Goal: Transaction & Acquisition: Book appointment/travel/reservation

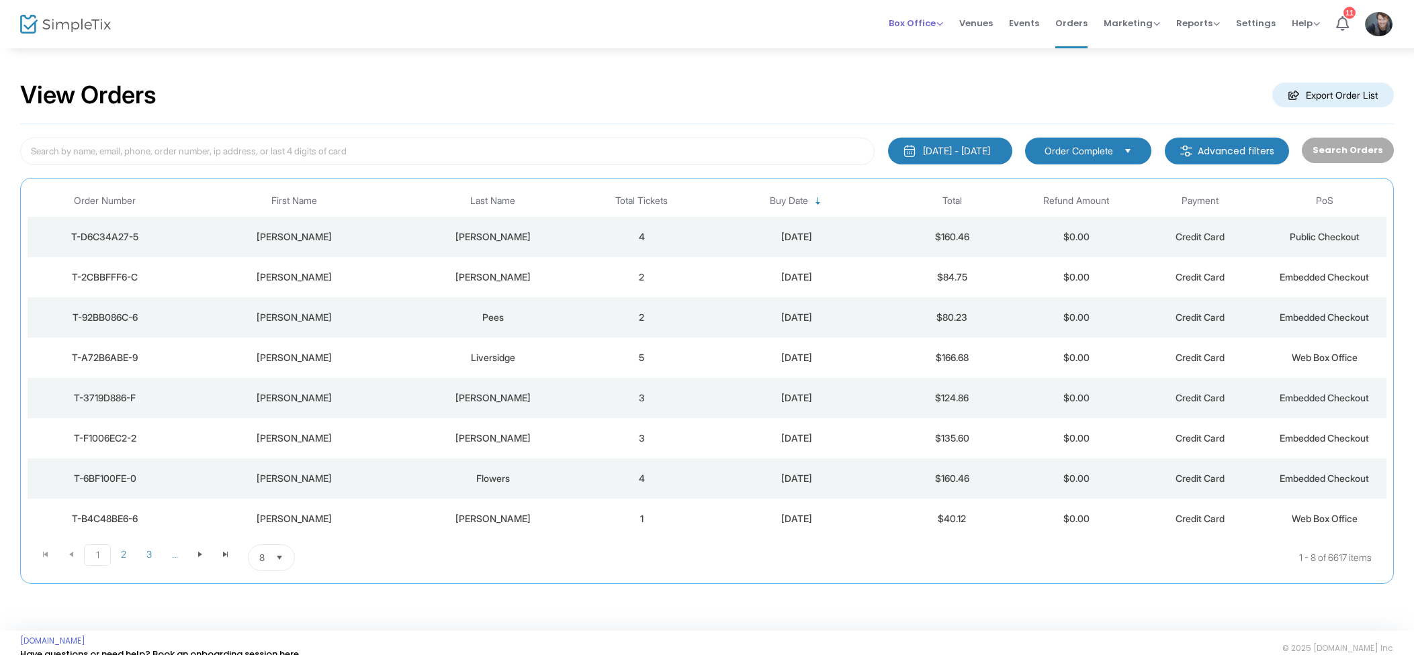
click at [908, 23] on span "Box Office" at bounding box center [916, 23] width 54 height 13
click at [923, 48] on li "Sell Tickets" at bounding box center [937, 45] width 96 height 26
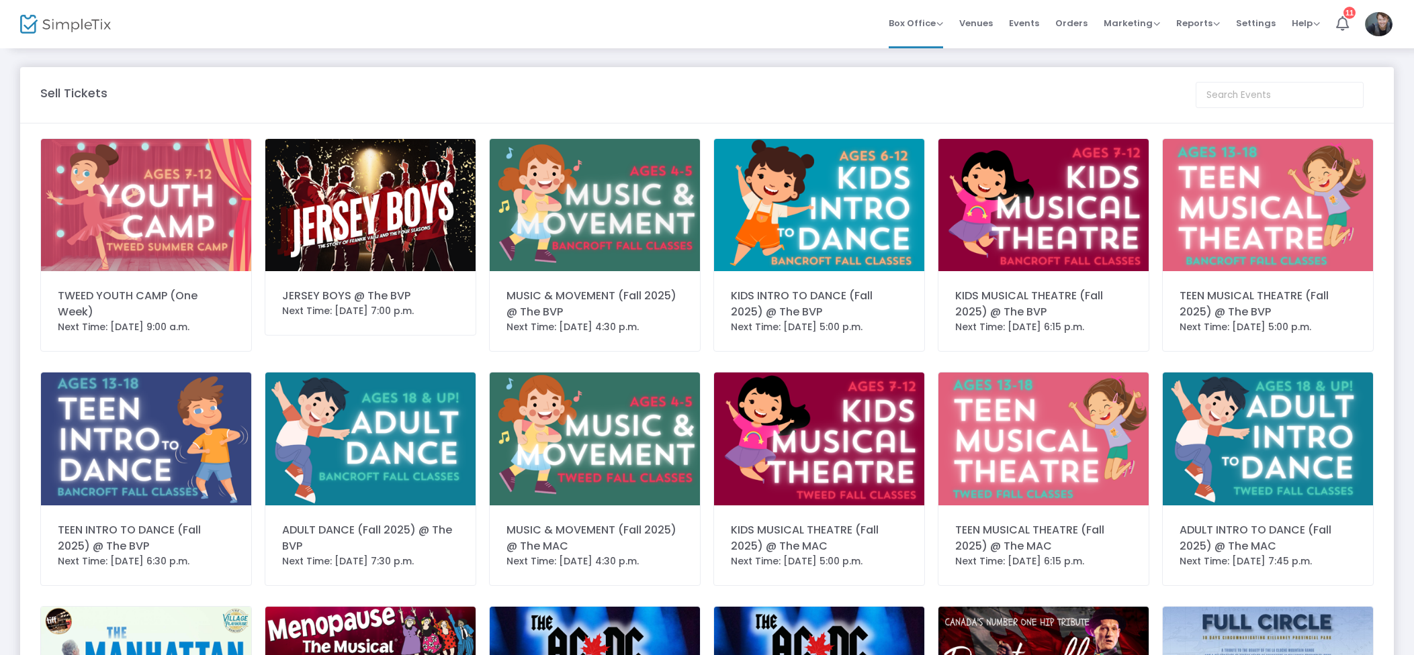
click at [406, 203] on img at bounding box center [370, 205] width 210 height 132
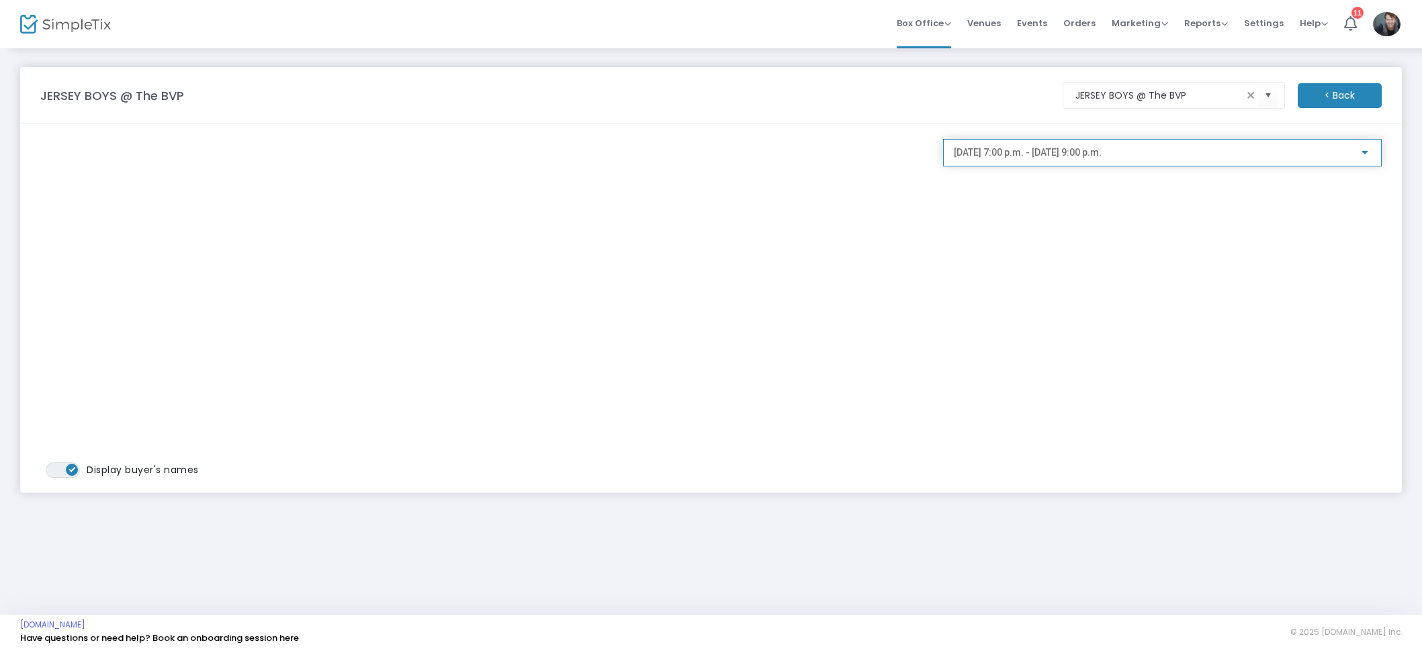
click at [1039, 156] on span "[DATE] 7:00 p.m. - [DATE] 9:00 p.m." at bounding box center [1028, 152] width 148 height 11
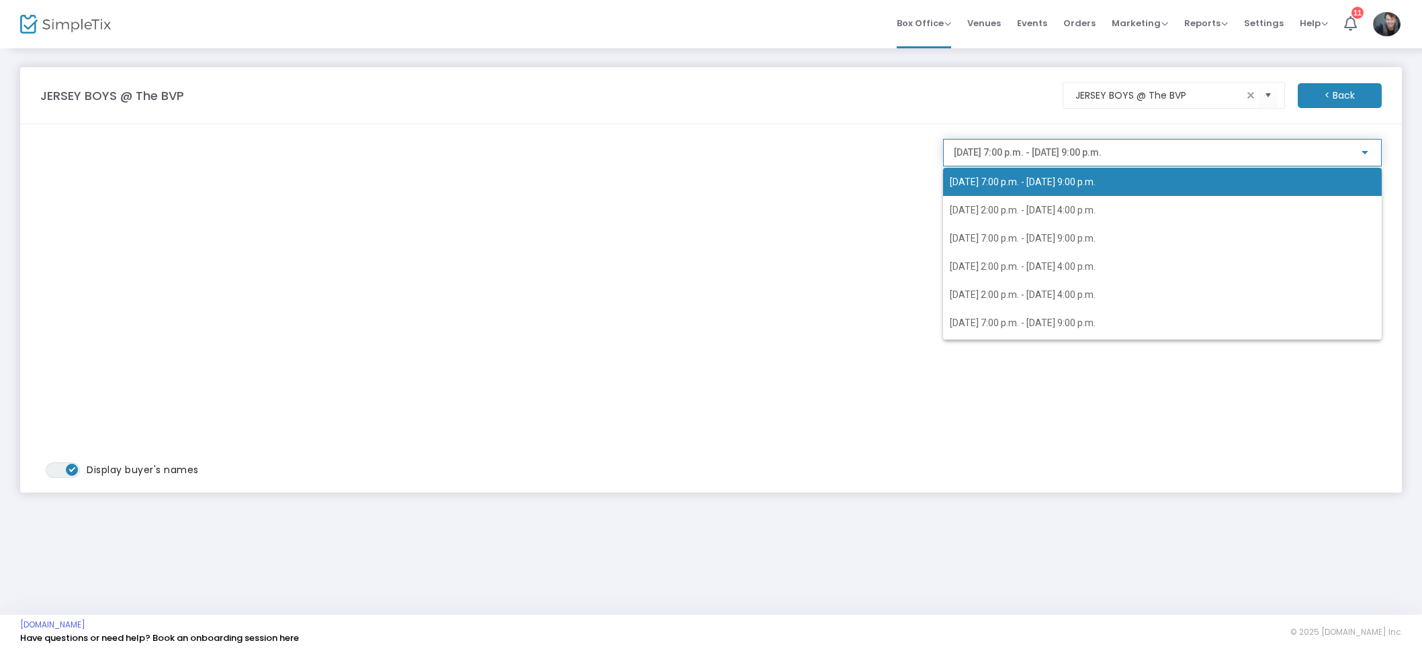
click at [989, 156] on div "[DATE] 7:00 p.m. - [DATE] 9:00 p.m. [DATE] 2:00 p.m. - [DATE] 4:00 p.m. [DATE] …" at bounding box center [1151, 244] width 417 height 192
click at [991, 228] on span "[DATE] 7:00 p.m. - [DATE] 9:00 p.m." at bounding box center [1162, 238] width 425 height 28
